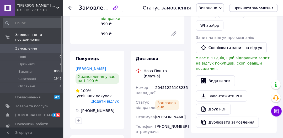
scroll to position [93, 0]
click at [30, 84] on span "Оплачені" at bounding box center [26, 86] width 17 height 5
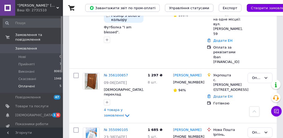
scroll to position [292, 0]
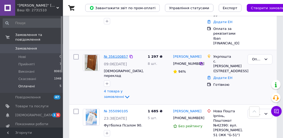
click at [116, 55] on link "№ 356100857" at bounding box center [116, 57] width 24 height 4
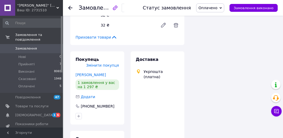
scroll to position [292, 0]
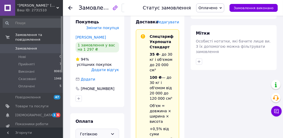
click at [113, 133] on icon at bounding box center [112, 134] width 3 height 2
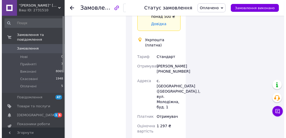
scroll to position [427, 0]
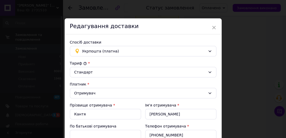
click at [188, 122] on div "Телефон отримувача * [PHONE_NUMBER]" at bounding box center [180, 131] width 75 height 21
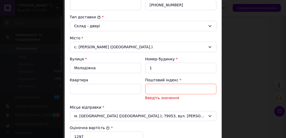
scroll to position [218, 0]
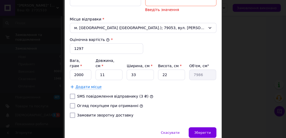
click at [72, 103] on input "Огляд покупцем при отриманні" at bounding box center [72, 105] width 5 height 5
checkbox input "true"
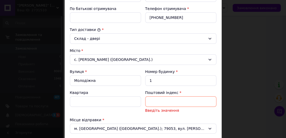
scroll to position [126, 0]
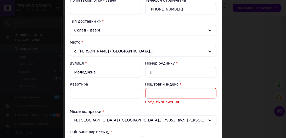
click at [154, 94] on input "Поштовий індекс" at bounding box center [180, 93] width 71 height 10
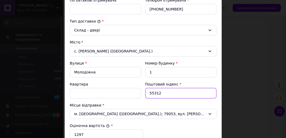
type input "55312"
click at [217, 103] on div "Спосіб доставки Укрпошта (платна) Тариф * [PERSON_NAME] * Отримувач Прізвище от…" at bounding box center [143, 61] width 157 height 305
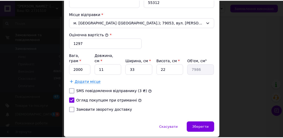
scroll to position [229, 0]
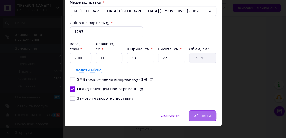
click at [200, 114] on span "Зберегти" at bounding box center [202, 116] width 17 height 4
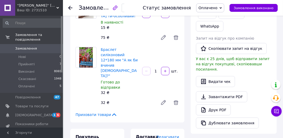
scroll to position [197, 0]
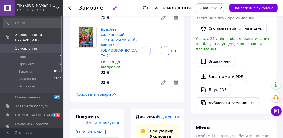
click at [174, 115] on span "Редагувати" at bounding box center [168, 117] width 22 height 4
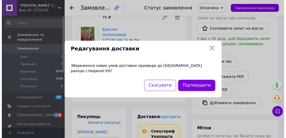
scroll to position [192, 0]
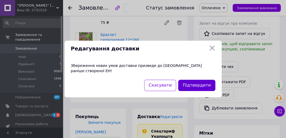
click at [192, 82] on button "Підтвердити" at bounding box center [197, 85] width 37 height 11
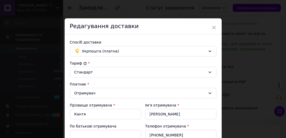
click at [197, 82] on div "Платник *" at bounding box center [143, 84] width 147 height 5
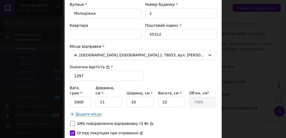
scroll to position [176, 0]
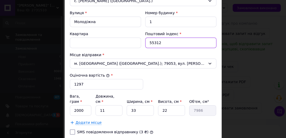
click at [163, 43] on input "55312" at bounding box center [180, 42] width 71 height 10
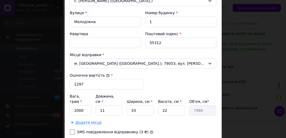
click at [181, 120] on div "[PERSON_NAME] * [PERSON_NAME] * Отримувач Прізвище отримувача * [PERSON_NAME] І…" at bounding box center [143, 20] width 147 height 273
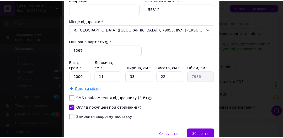
scroll to position [218, 0]
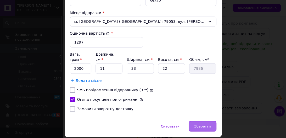
click at [198, 124] on span "Зберегти" at bounding box center [202, 126] width 17 height 4
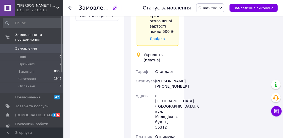
scroll to position [419, 0]
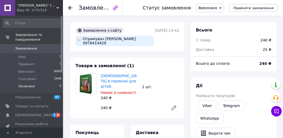
click at [23, 84] on span "Оплачені" at bounding box center [26, 86] width 17 height 5
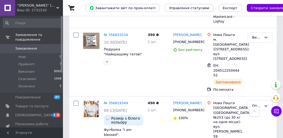
scroll to position [593, 0]
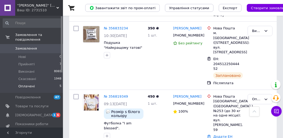
click at [28, 84] on span "Оплачені" at bounding box center [26, 86] width 17 height 5
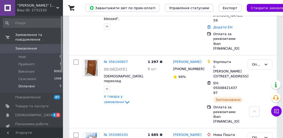
scroll to position [305, 0]
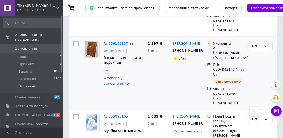
click at [139, 39] on div "№ 356100857 09:06, 07.08.2025 Біблія, переклад Івана Огієнка, 13х18см, коричнев…" at bounding box center [124, 64] width 44 height 50
click at [104, 39] on div "№ 356100857 09:06, 07.08.2025 Біблія, переклад Івана Огієнка, 13х18см, коричнев…" at bounding box center [124, 64] width 44 height 50
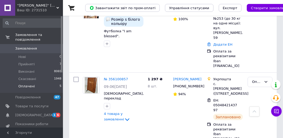
scroll to position [268, 0]
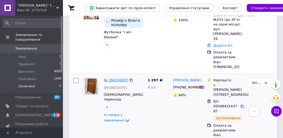
click at [115, 78] on link "№ 356100857" at bounding box center [116, 80] width 24 height 4
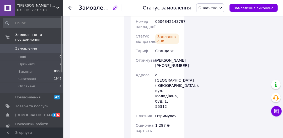
scroll to position [461, 0]
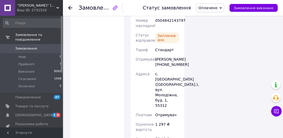
drag, startPoint x: 274, startPoint y: 102, endPoint x: 286, endPoint y: 98, distance: 12.4
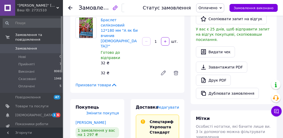
scroll to position [209, 0]
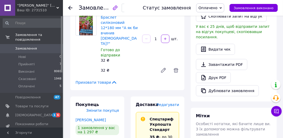
click at [167, 102] on span "Редагувати" at bounding box center [168, 104] width 22 height 4
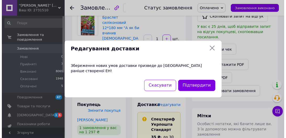
scroll to position [204, 0]
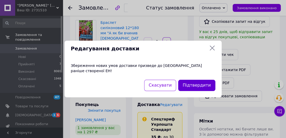
click at [199, 80] on button "Підтвердити" at bounding box center [197, 85] width 37 height 11
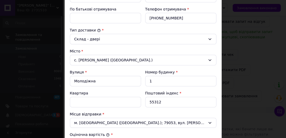
scroll to position [134, 0]
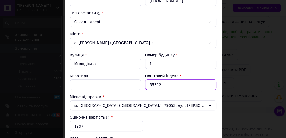
click at [185, 84] on input "55312" at bounding box center [180, 84] width 71 height 10
type input "5"
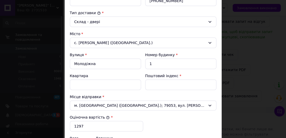
click at [206, 119] on div "Тариф * Стандарт Платник * Отримувач Прізвище отримувача * Кантя Ім'я отримувач…" at bounding box center [143, 62] width 147 height 273
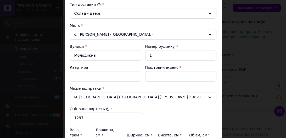
scroll to position [229, 0]
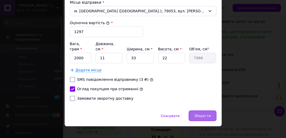
click at [206, 114] on span "Зберегти" at bounding box center [202, 116] width 17 height 4
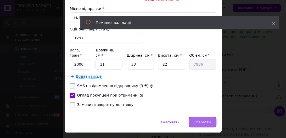
scroll to position [235, 0]
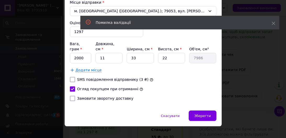
click at [201, 96] on div "Замовити зворотну доставку" at bounding box center [143, 98] width 149 height 5
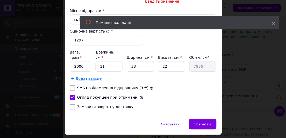
scroll to position [143, 0]
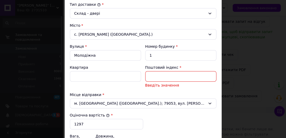
click at [180, 77] on input "Поштовий індекс" at bounding box center [180, 76] width 71 height 10
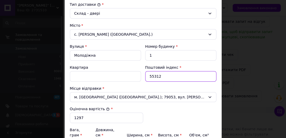
type input "55312"
click at [205, 105] on div "[PERSON_NAME] * [PERSON_NAME] * Отримувач Прізвище отримувача * [PERSON_NAME] І…" at bounding box center [143, 54] width 147 height 273
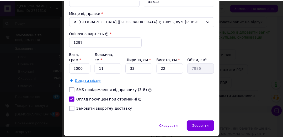
scroll to position [226, 0]
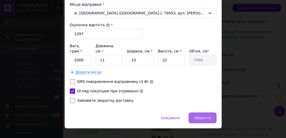
click at [206, 116] on span "Зберегти" at bounding box center [202, 118] width 17 height 4
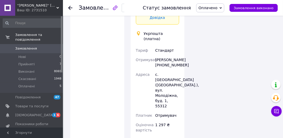
scroll to position [439, 0]
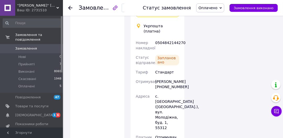
click at [29, 84] on span "Оплачені" at bounding box center [26, 86] width 17 height 5
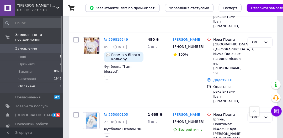
scroll to position [237, 0]
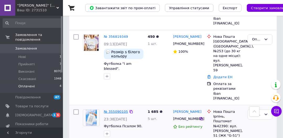
click at [110, 110] on link "№ 355090105" at bounding box center [116, 112] width 24 height 4
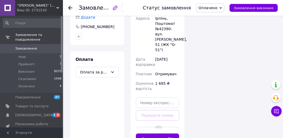
scroll to position [410, 0]
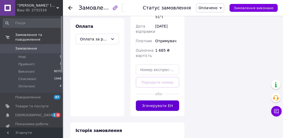
click at [171, 100] on button "Згенерувати ЕН" at bounding box center [158, 105] width 44 height 10
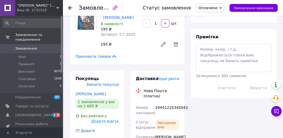
scroll to position [262, 0]
